Goal: Find specific page/section: Find specific page/section

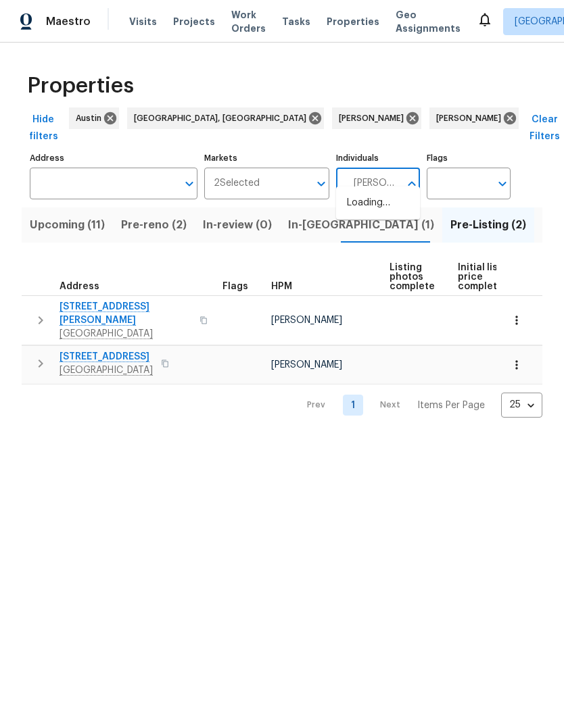
type input "[PERSON_NAME]"
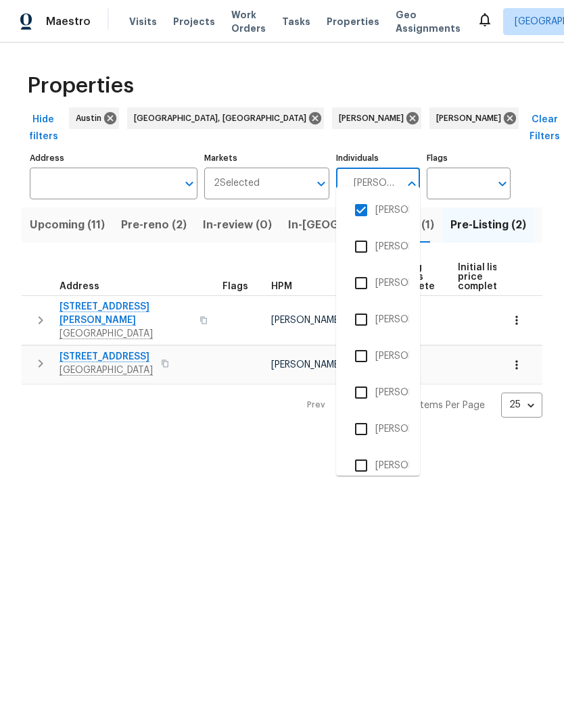
click at [385, 209] on li "Martin Chagolla" at bounding box center [378, 210] width 62 height 28
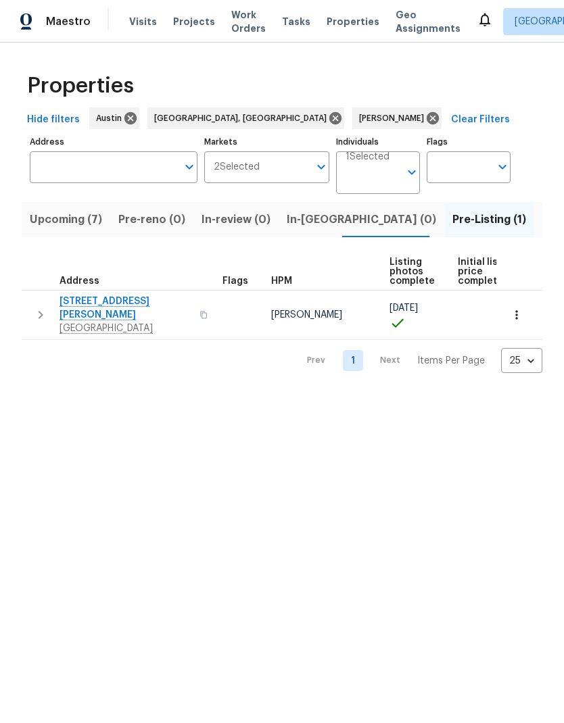
click at [398, 187] on body "Maestro Visits Projects Work Orders Tasks Properties Geo Assignments Albuquerqu…" at bounding box center [282, 197] width 564 height 395
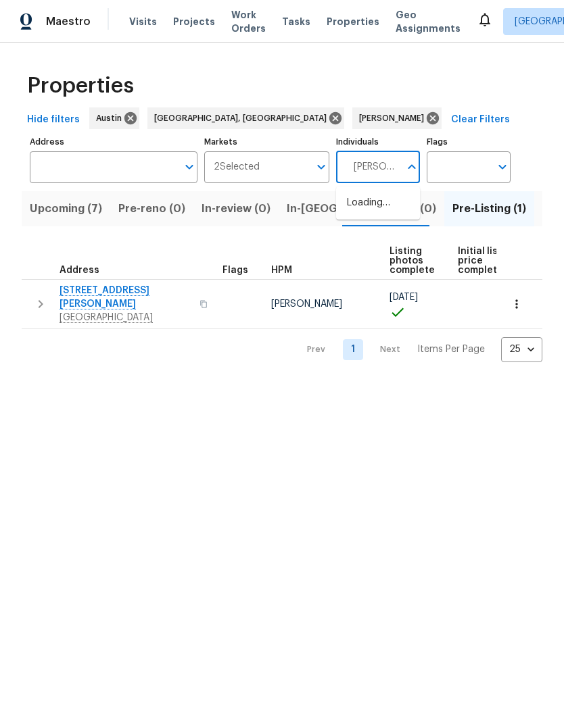
type input "Martin"
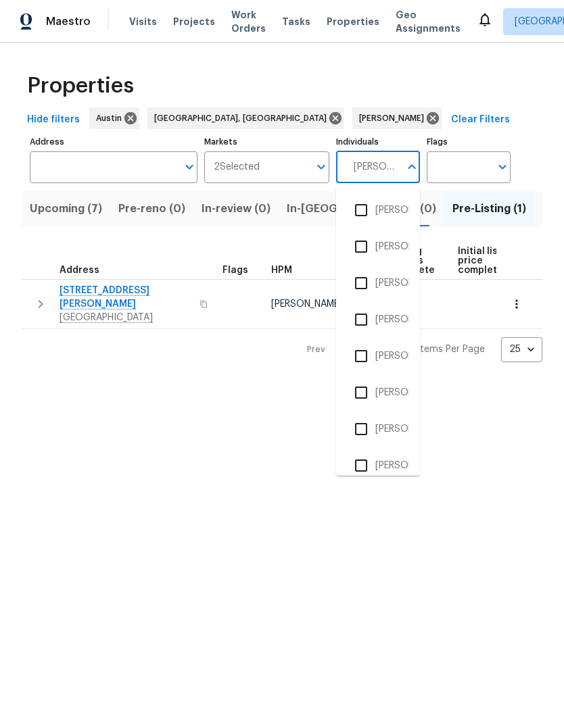
click at [368, 363] on input "checkbox" at bounding box center [361, 356] width 28 height 28
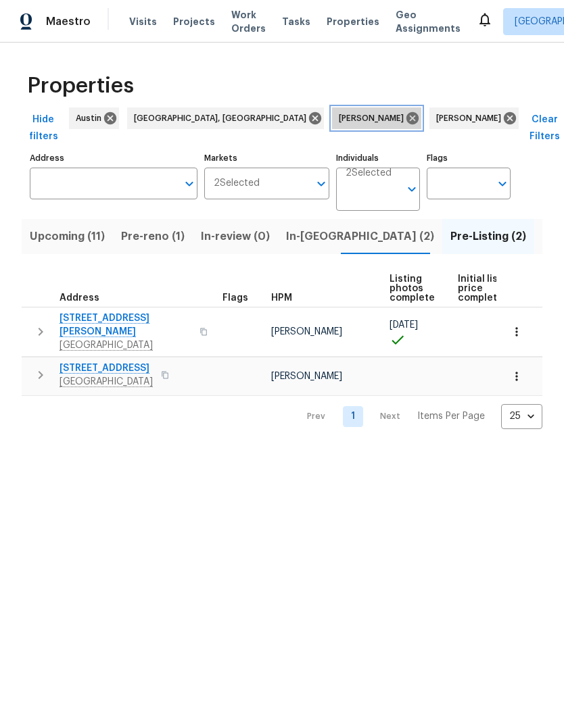
click at [332, 128] on div "Martin Chagolla" at bounding box center [376, 118] width 89 height 22
click at [542, 228] on span "Listed (31)" at bounding box center [569, 236] width 55 height 19
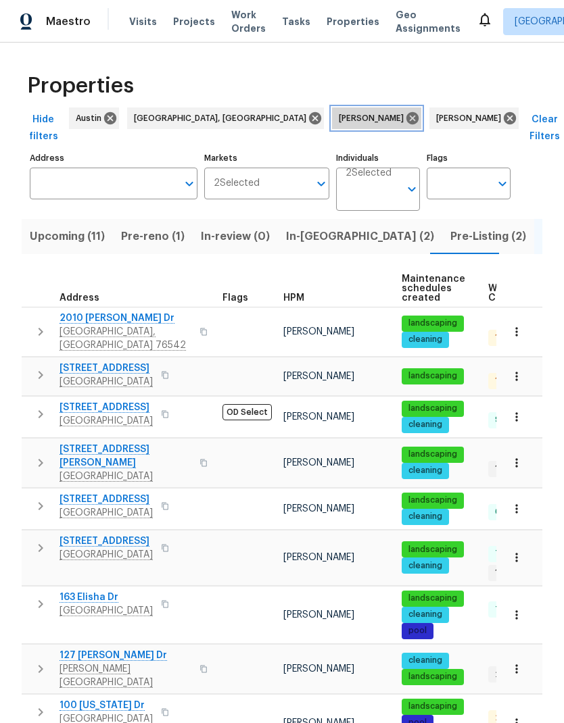
click at [405, 116] on icon at bounding box center [412, 118] width 15 height 15
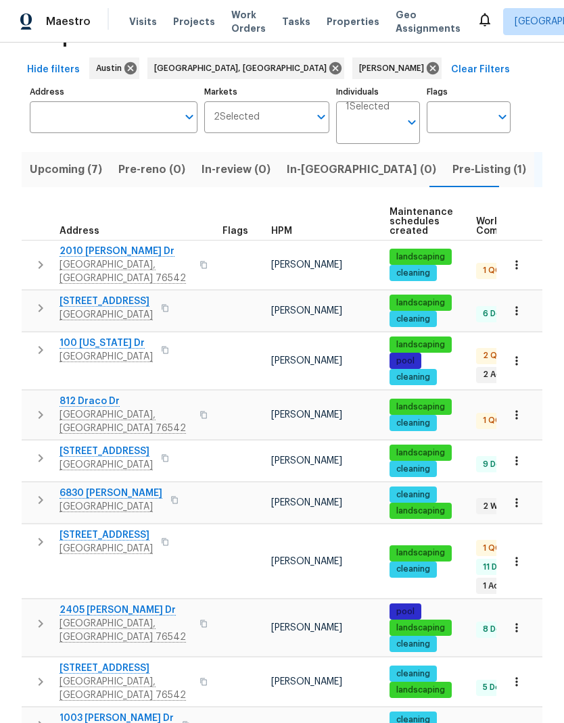
scroll to position [67, 0]
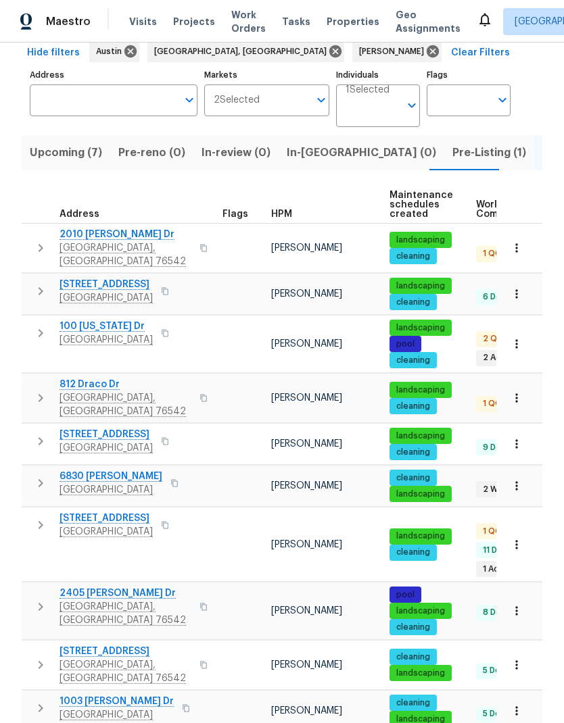
click at [106, 600] on span "Killeen, TX 76542" at bounding box center [125, 613] width 132 height 27
click at [67, 160] on span "Upcoming (7)" at bounding box center [66, 152] width 72 height 19
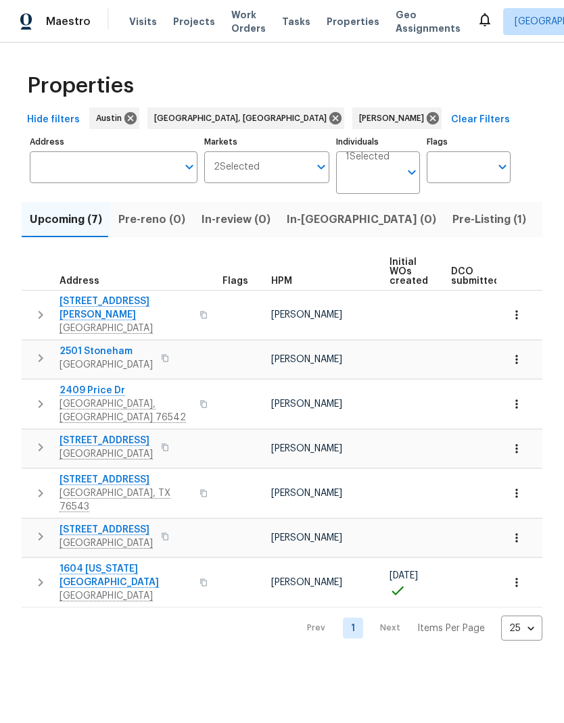
click at [514, 310] on icon "button" at bounding box center [517, 315] width 14 height 14
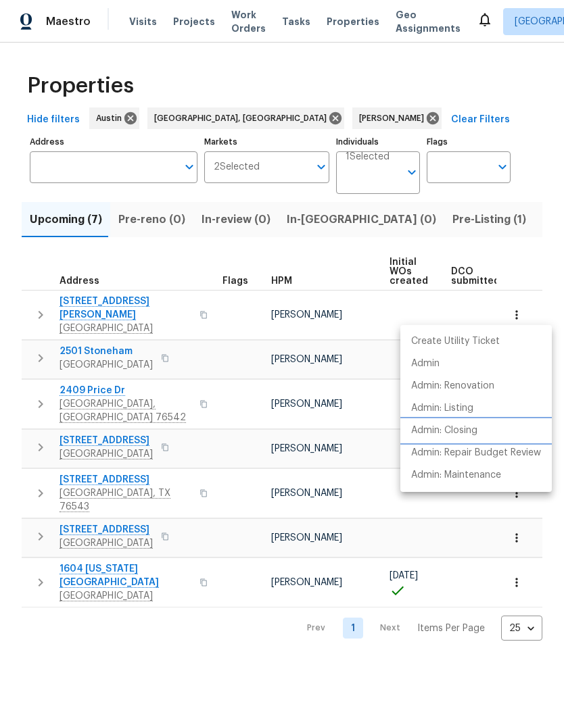
click at [477, 437] on p "Admin: Closing" at bounding box center [444, 431] width 66 height 14
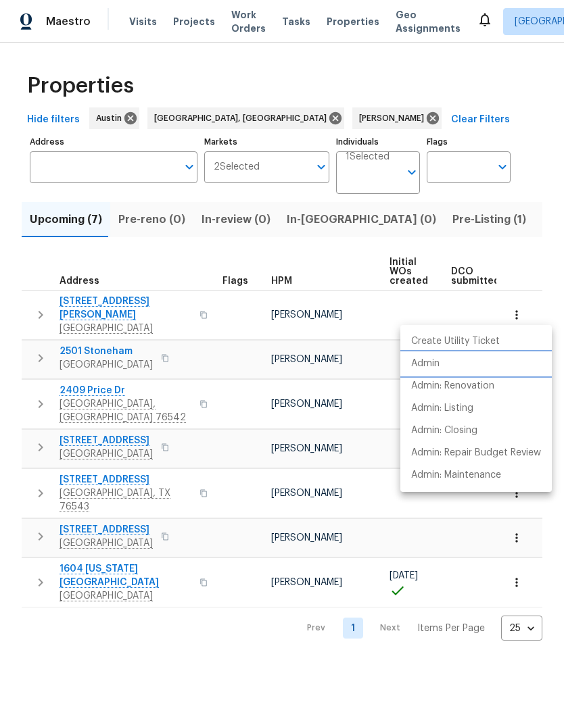
click at [468, 364] on li "Admin" at bounding box center [475, 364] width 151 height 22
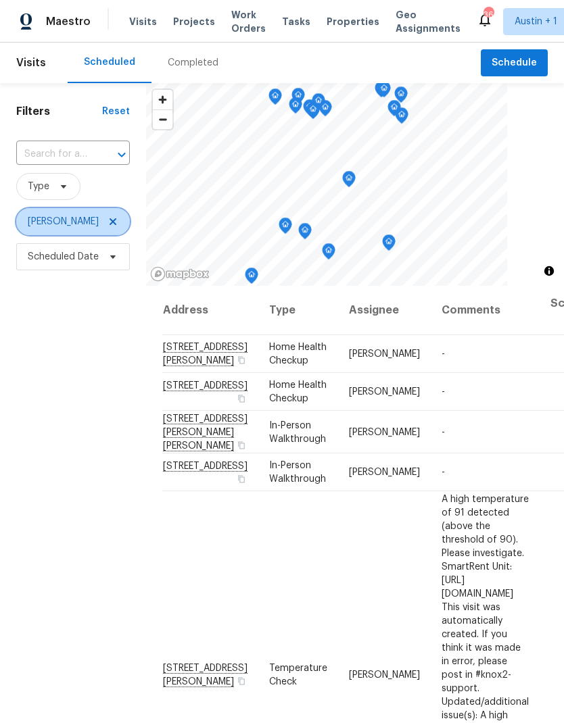
click at [118, 224] on icon at bounding box center [112, 221] width 11 height 11
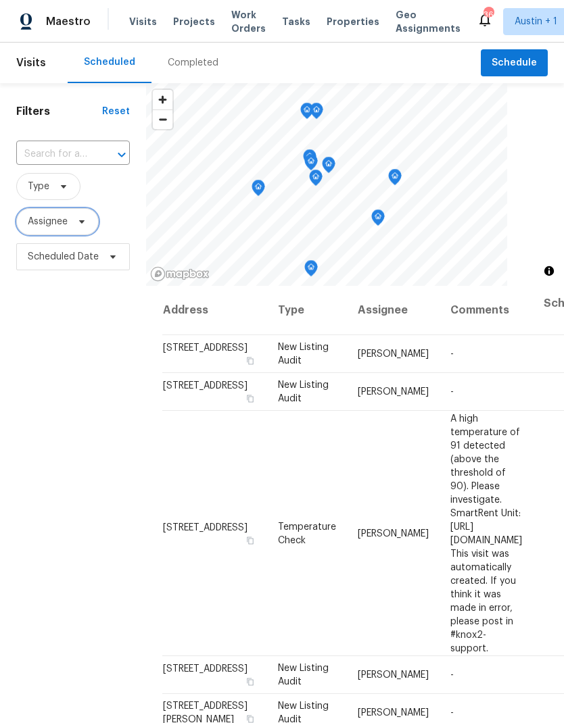
click at [55, 223] on span "Assignee" at bounding box center [48, 222] width 40 height 14
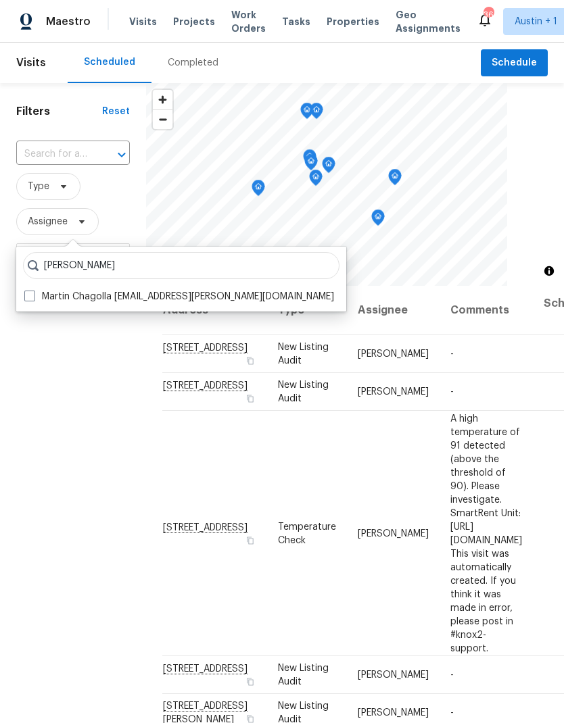
type input "Martin chagolla"
click at [30, 291] on span at bounding box center [29, 296] width 11 height 11
click at [30, 291] on input "Martin Chagolla martin.chagolla@opendoor.com" at bounding box center [28, 294] width 9 height 9
checkbox input "true"
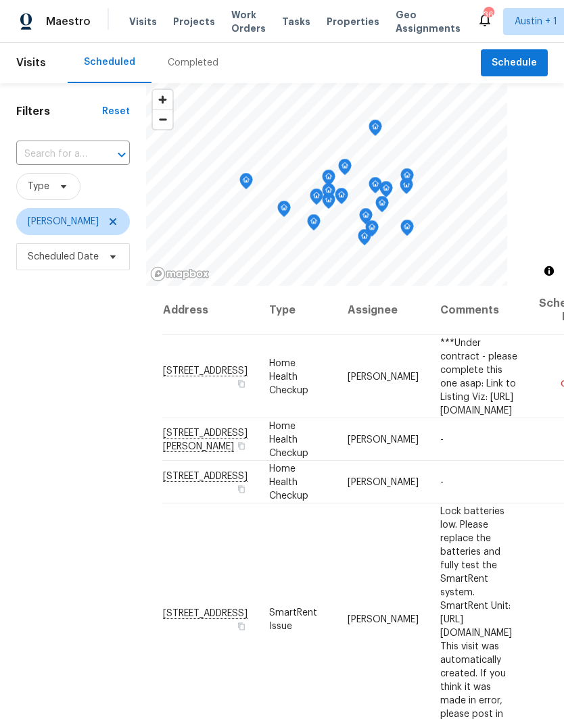
click at [114, 593] on div "Filters Reset ​ Type Martin Chagolla Scheduled Date" at bounding box center [73, 473] width 146 height 781
click at [52, 184] on span "Type" at bounding box center [48, 186] width 64 height 27
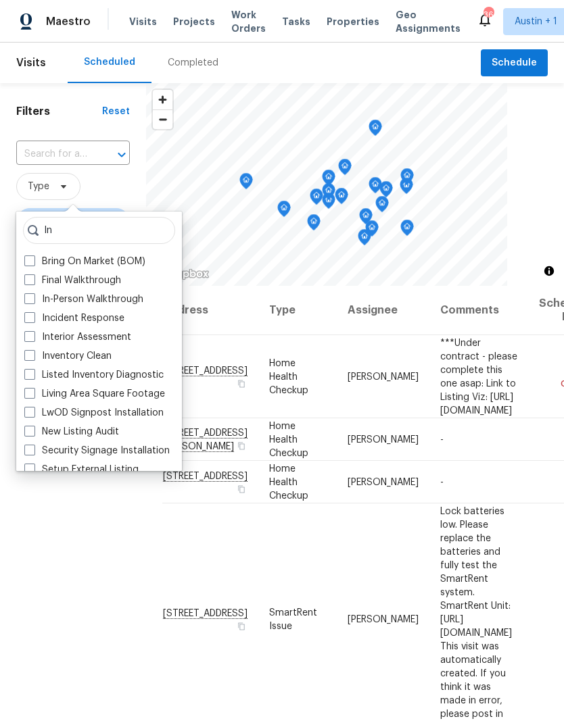
type input "In"
click at [129, 302] on label "In-Person Walkthrough" at bounding box center [83, 300] width 119 height 14
click at [33, 301] on input "In-Person Walkthrough" at bounding box center [28, 297] width 9 height 9
checkbox input "true"
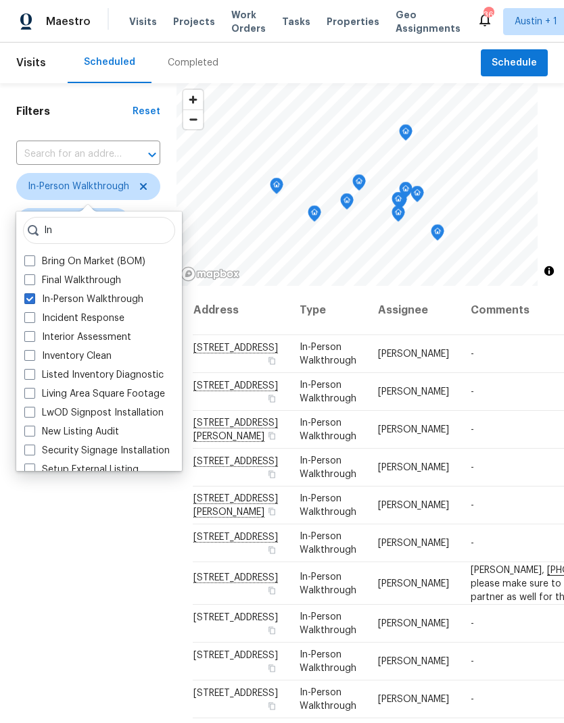
click at [61, 641] on div "Filters Reset ​ In-Person Walkthrough Martin Chagolla Scheduled Date" at bounding box center [88, 473] width 176 height 781
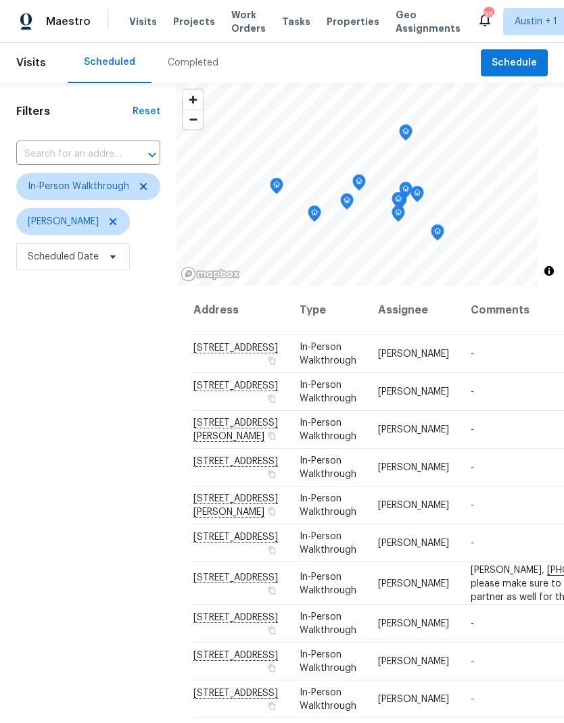
scroll to position [228, 0]
click at [65, 268] on span "Scheduled Date" at bounding box center [73, 256] width 114 height 27
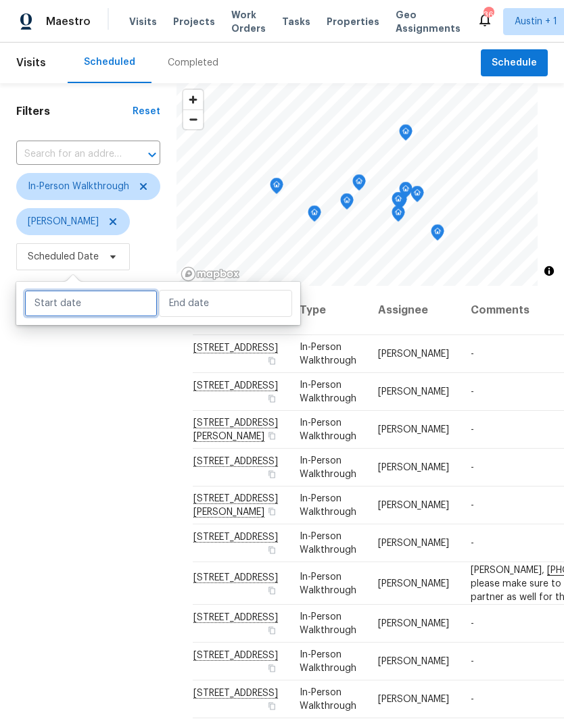
click at [79, 314] on input "text" at bounding box center [90, 303] width 133 height 27
select select "8"
select select "2025"
select select "9"
select select "2025"
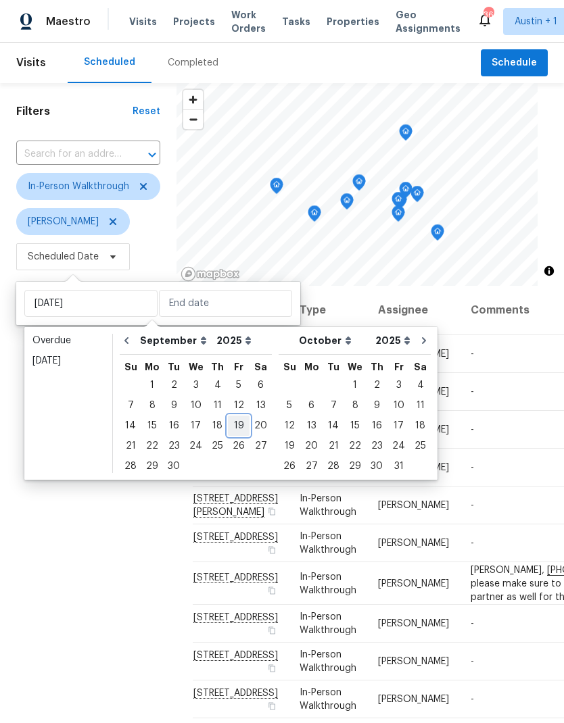
click at [234, 428] on div "19" at bounding box center [239, 425] width 22 height 19
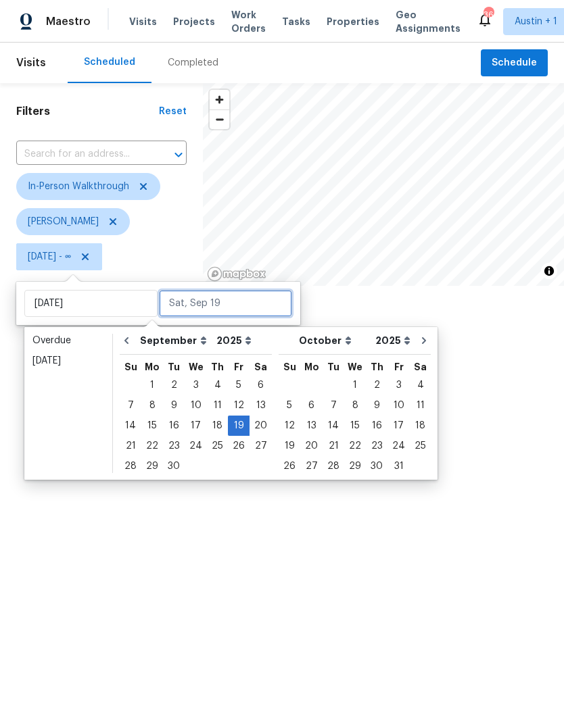
type input "Fri, Sep 19"
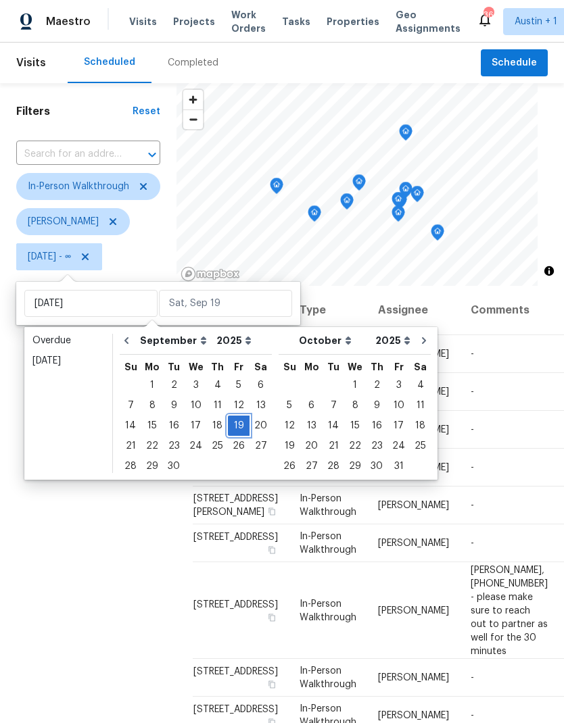
click at [234, 423] on div "19" at bounding box center [239, 425] width 22 height 19
type input "Fri, Sep 19"
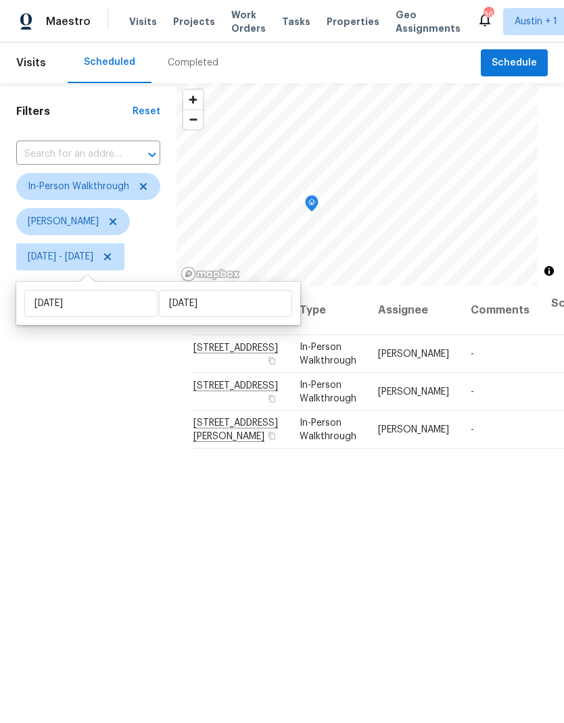
click at [105, 445] on div "Filters Reset ​ In-Person Walkthrough Martin Chagolla Fri, Sep 19 - Fri, Sep 19" at bounding box center [88, 473] width 176 height 781
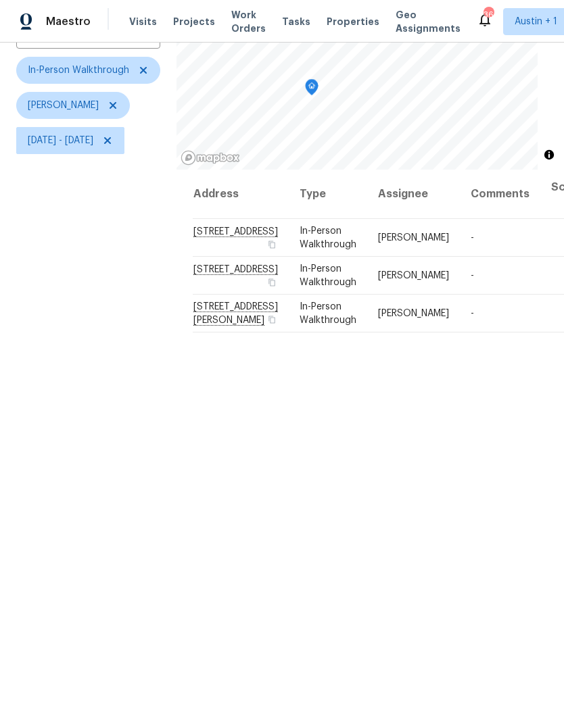
scroll to position [117, 0]
click at [203, 325] on span "138 Niven Path, Jarrell, TX 76537" at bounding box center [235, 313] width 84 height 24
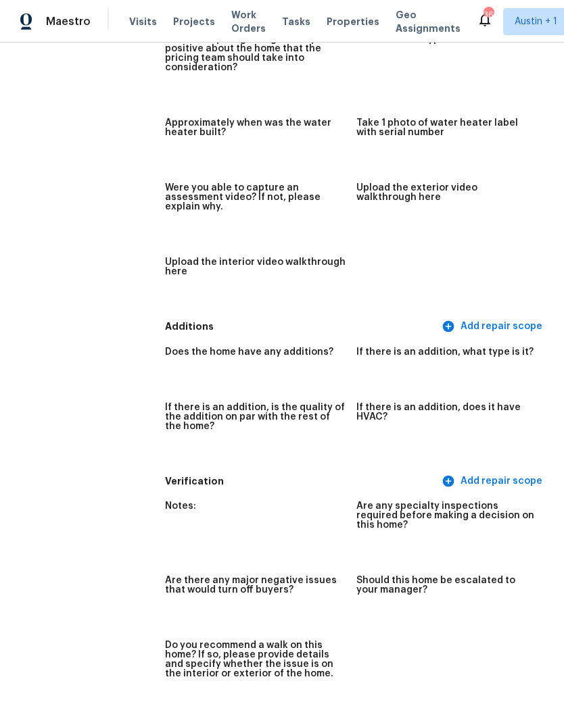
scroll to position [2110, 0]
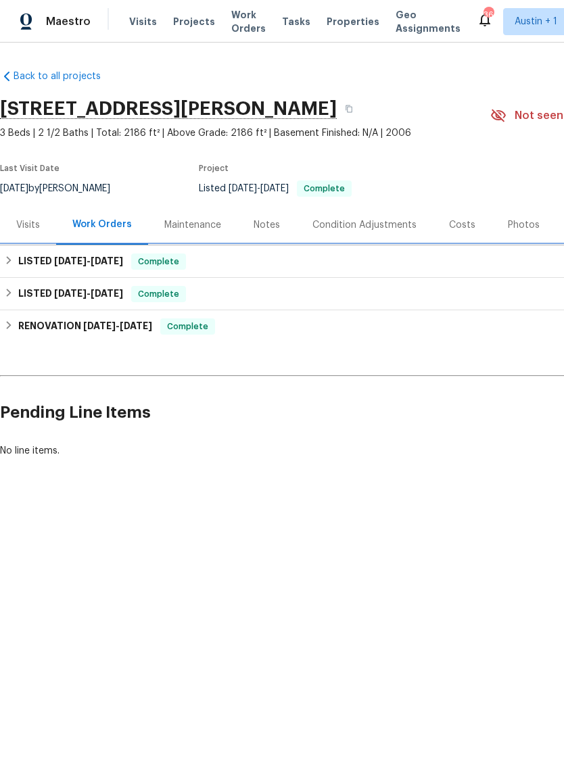
click at [447, 256] on div "LISTED 9/3/25 - 9/10/25 Complete" at bounding box center [382, 261] width 756 height 16
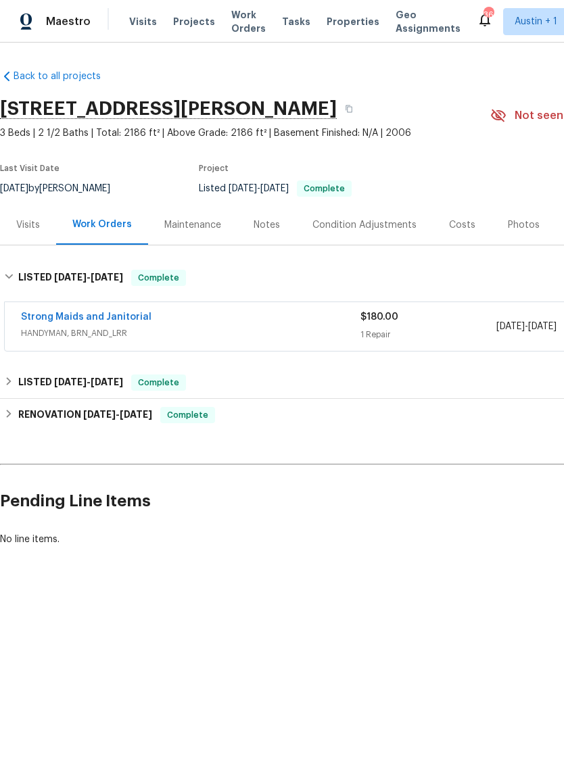
click at [293, 322] on div "Strong Maids and Janitorial" at bounding box center [190, 318] width 339 height 16
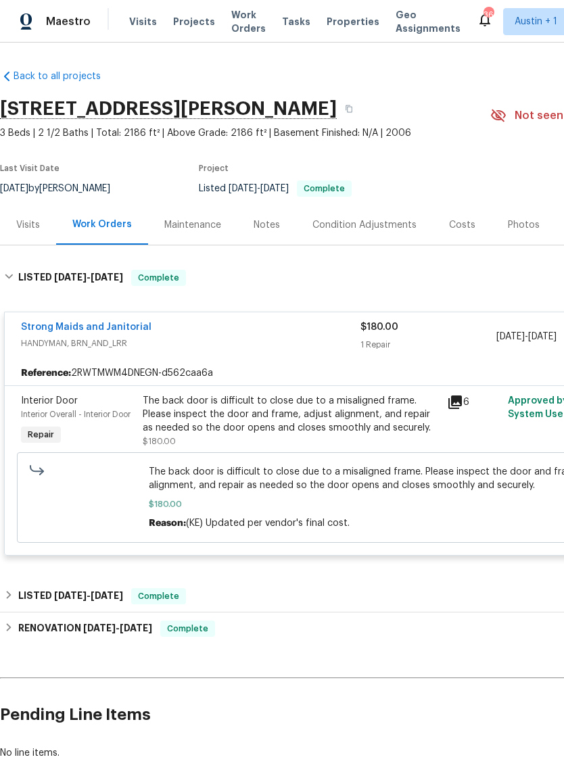
click at [242, 316] on div "Strong Maids and Janitorial HANDYMAN, BRN_AND_LRR $180.00 1 Repair 9/8/2025 - 9…" at bounding box center [382, 336] width 754 height 49
click at [207, 325] on div "Strong Maids and Janitorial" at bounding box center [190, 328] width 339 height 16
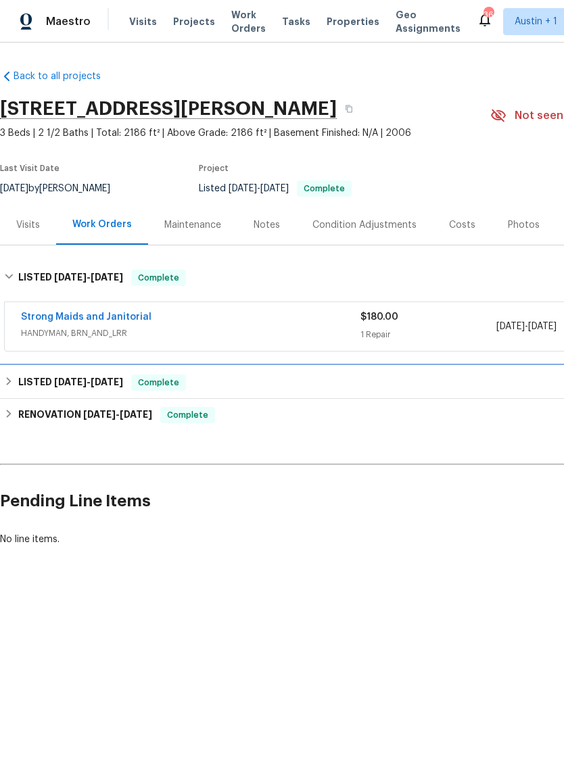
click at [54, 380] on span "8/28/25" at bounding box center [70, 381] width 32 height 9
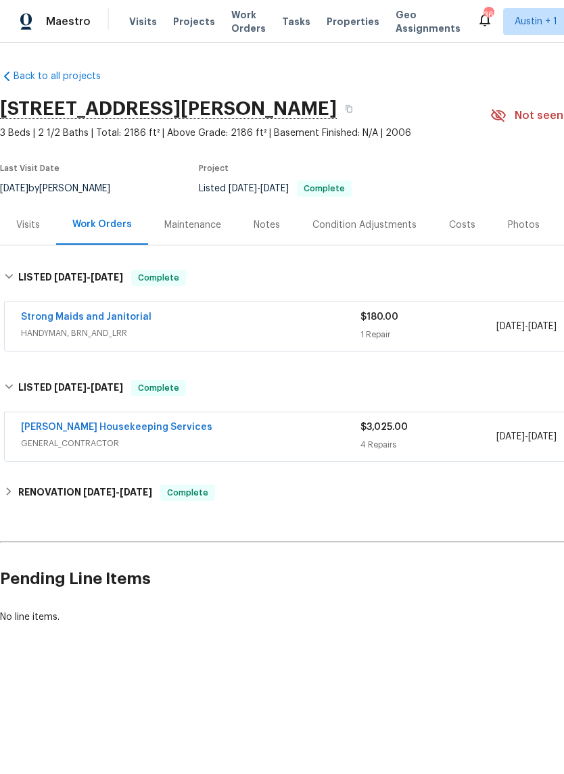
click at [187, 435] on div "Arelis Housekeeping Services" at bounding box center [190, 428] width 339 height 16
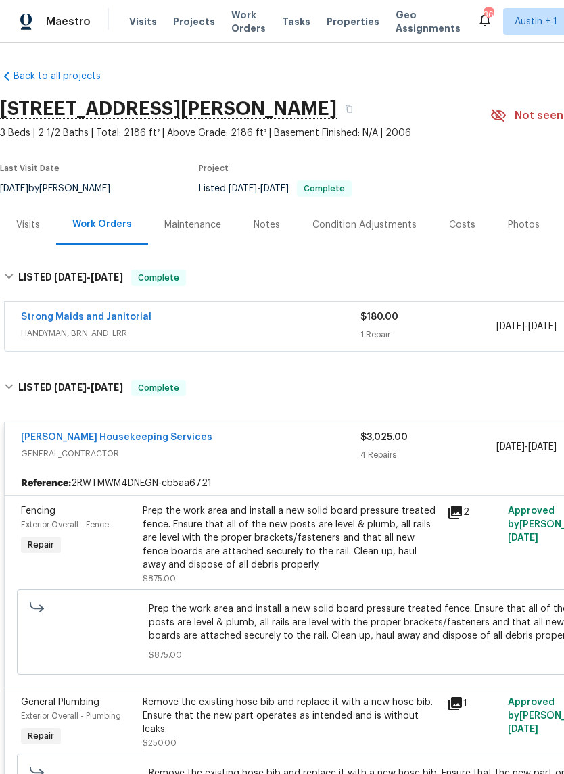
click at [200, 433] on div "Arelis Housekeeping Services" at bounding box center [190, 438] width 339 height 16
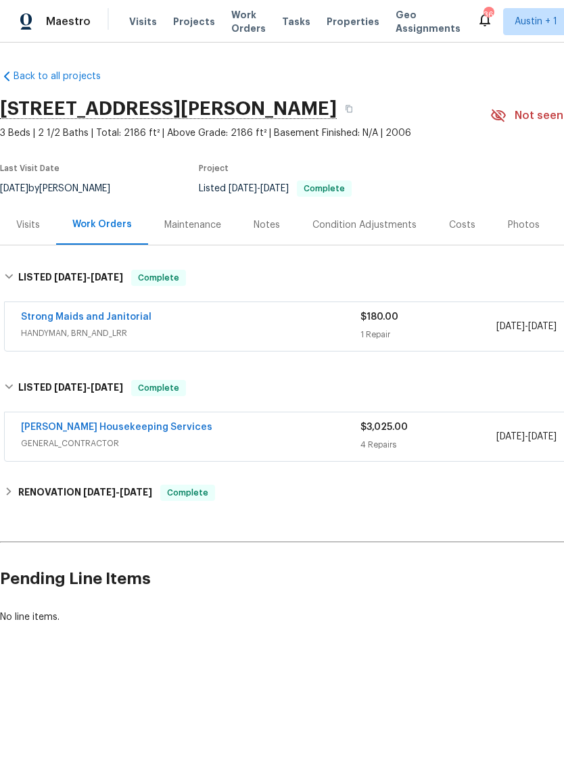
click at [36, 216] on div "Visits" at bounding box center [28, 225] width 56 height 40
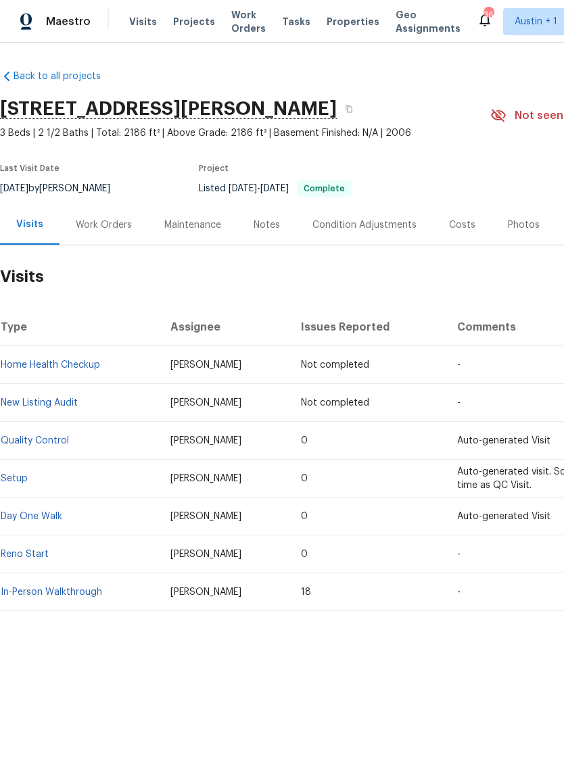
click at [103, 397] on td "New Listing Audit" at bounding box center [79, 403] width 159 height 38
click at [73, 392] on td "New Listing Audit" at bounding box center [79, 403] width 159 height 38
click at [63, 405] on link "New Listing Audit" at bounding box center [39, 402] width 77 height 9
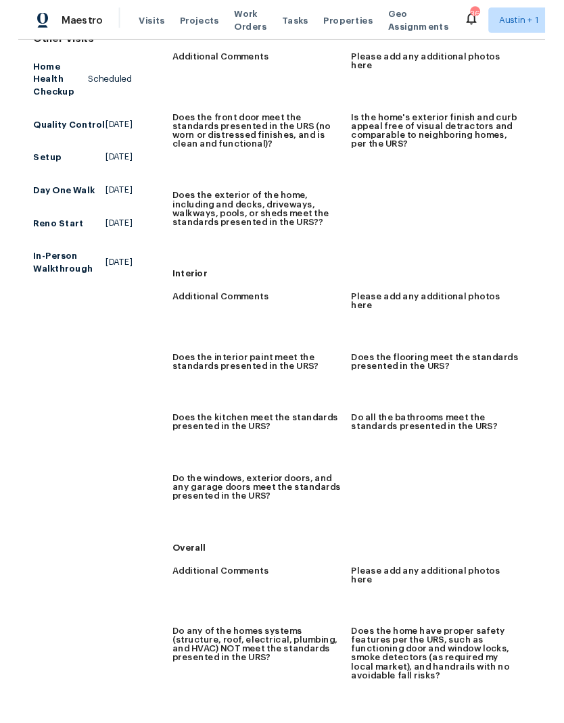
scroll to position [163, 0]
